Goal: Find specific page/section: Find specific page/section

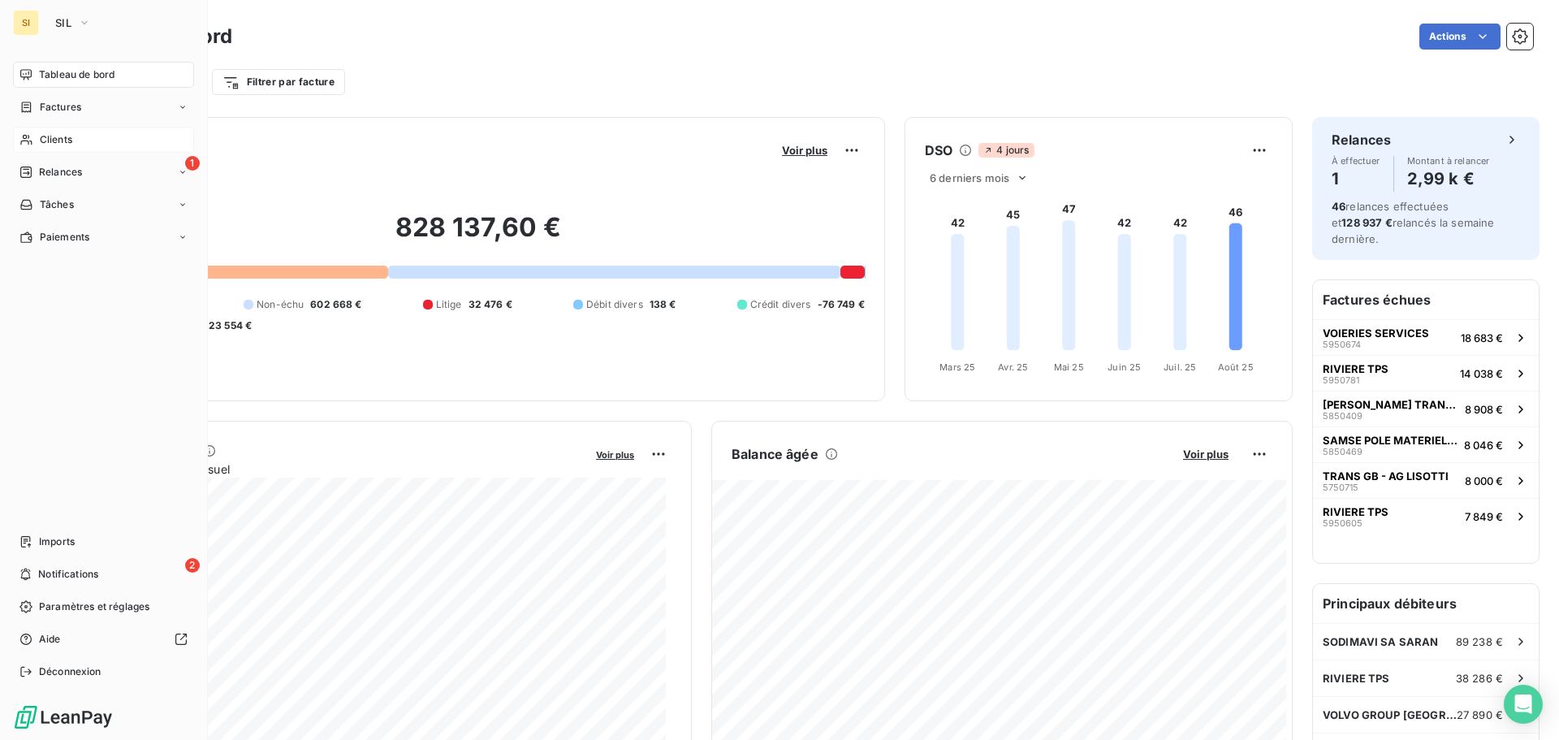
click at [54, 133] on span "Clients" at bounding box center [56, 139] width 32 height 15
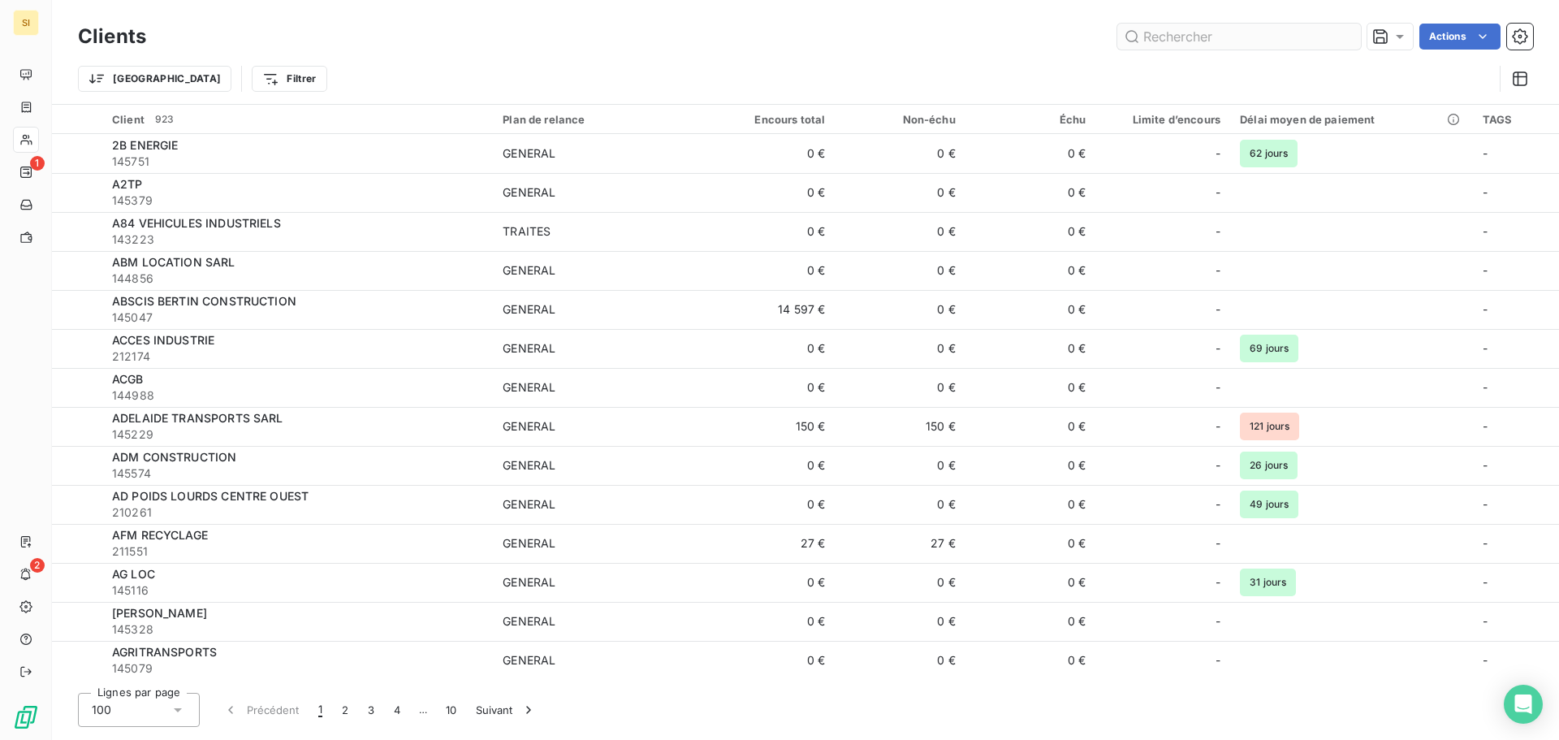
click at [1217, 38] on input "text" at bounding box center [1240, 37] width 244 height 26
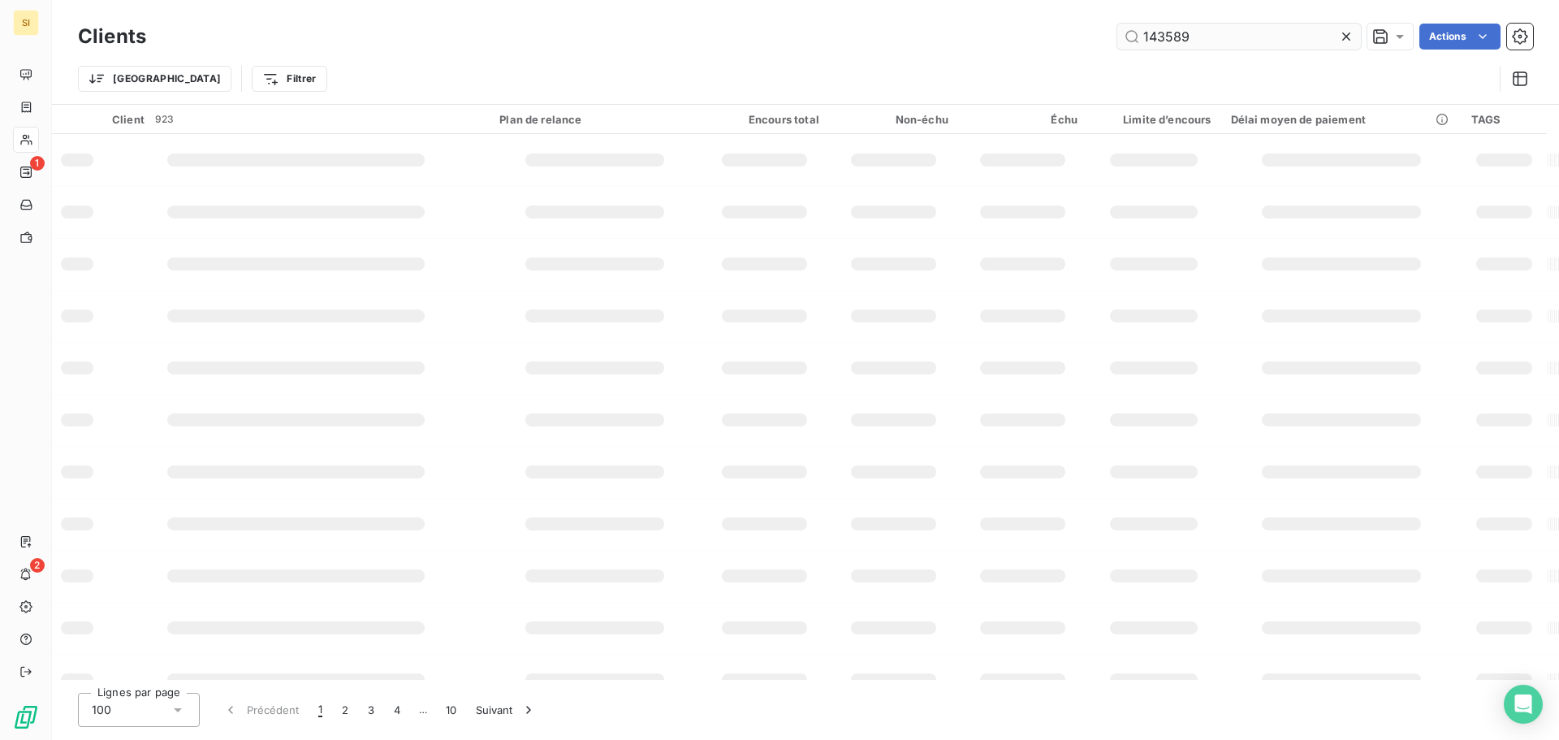
type input "143589"
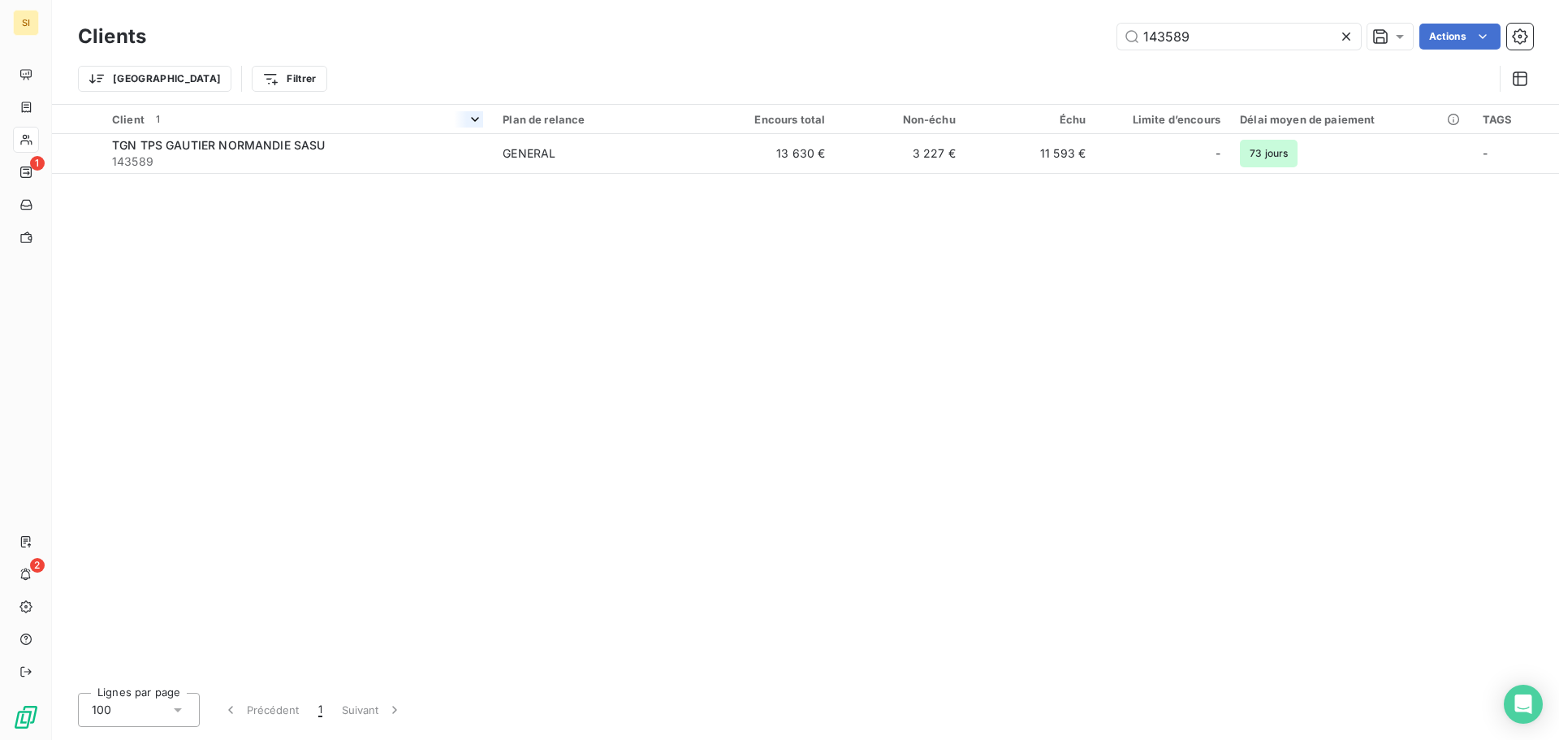
click at [159, 133] on div at bounding box center [297, 133] width 391 height 1
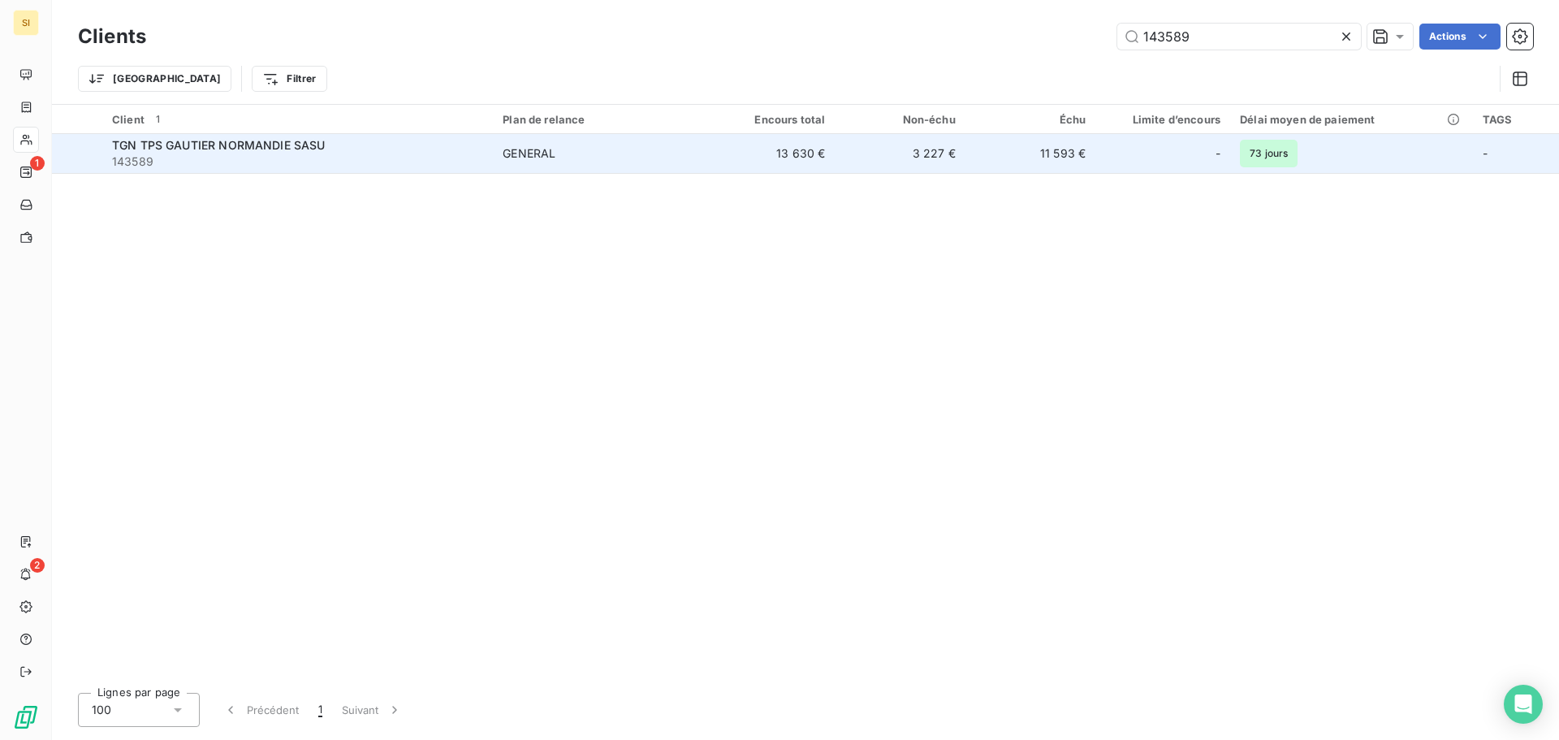
click at [159, 140] on span "TGN TPS GAUTIER NORMANDIE SASU" at bounding box center [219, 145] width 214 height 14
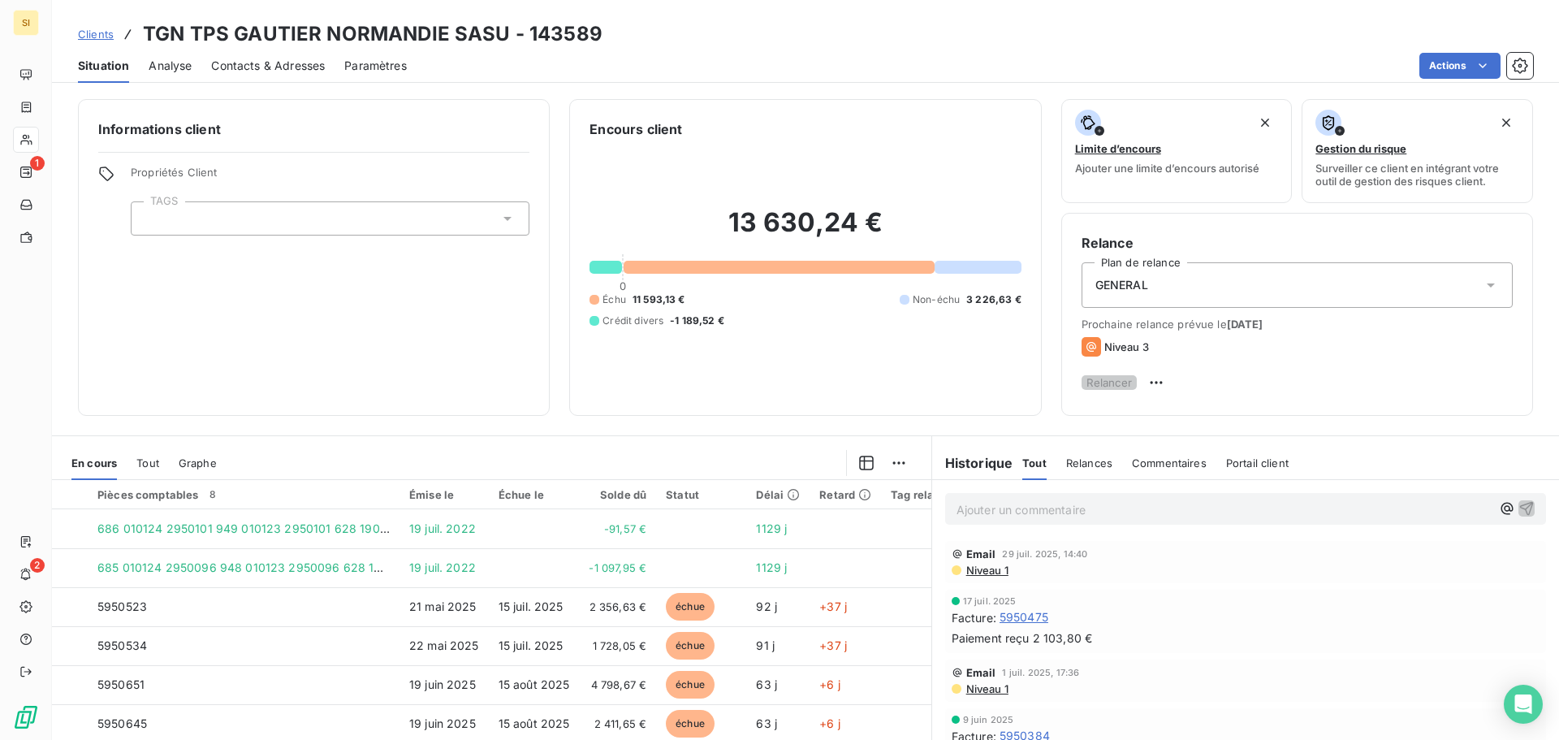
click at [306, 67] on span "Contacts & Adresses" at bounding box center [268, 66] width 114 height 16
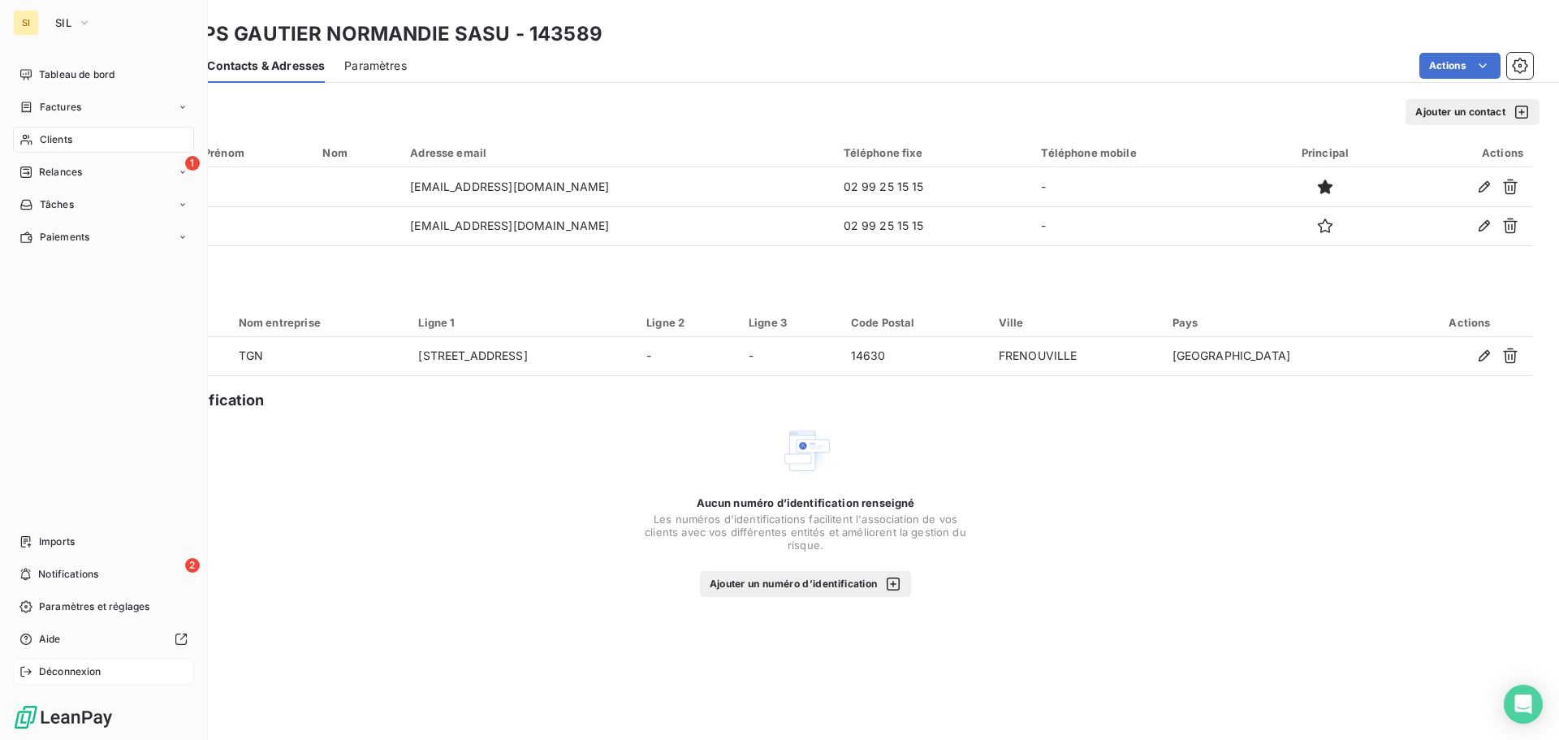
click at [53, 668] on span "Déconnexion" at bounding box center [70, 671] width 63 height 15
